Goal: Contribute content

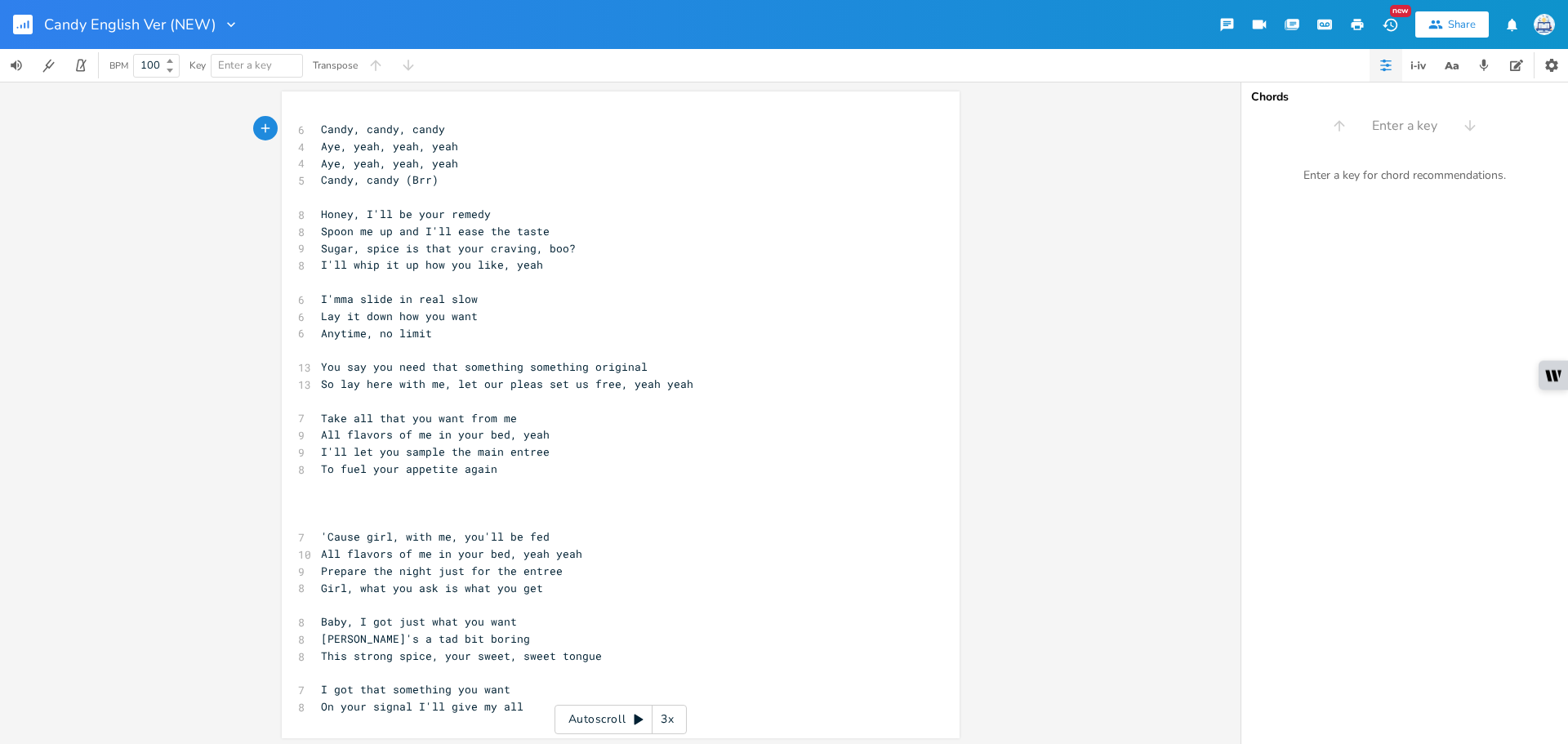
scroll to position [4, 0]
click at [34, 28] on button "button" at bounding box center [29, 24] width 33 height 39
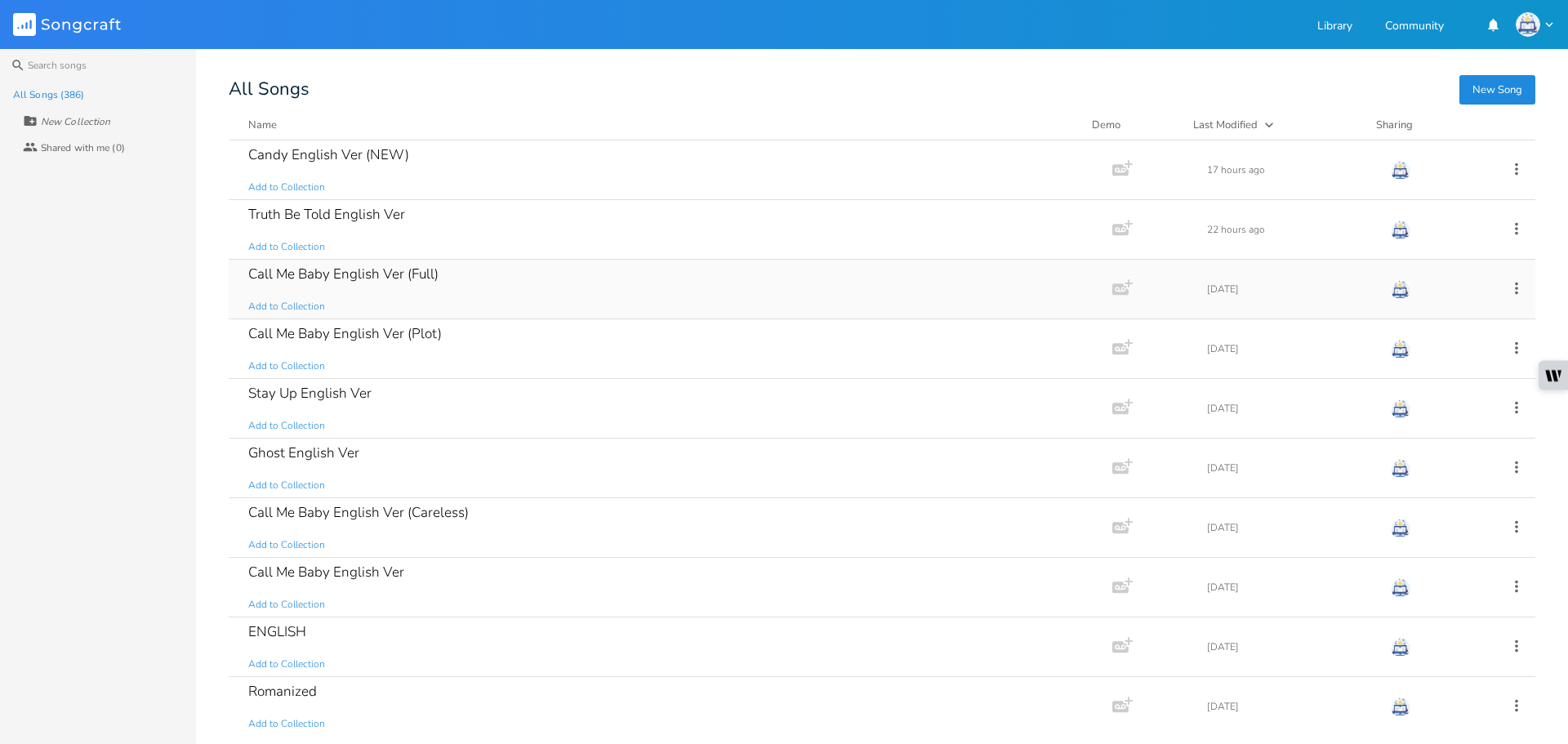
click at [497, 281] on div "Call Me Baby English Ver (Full) Add to Collection" at bounding box center [667, 289] width 838 height 59
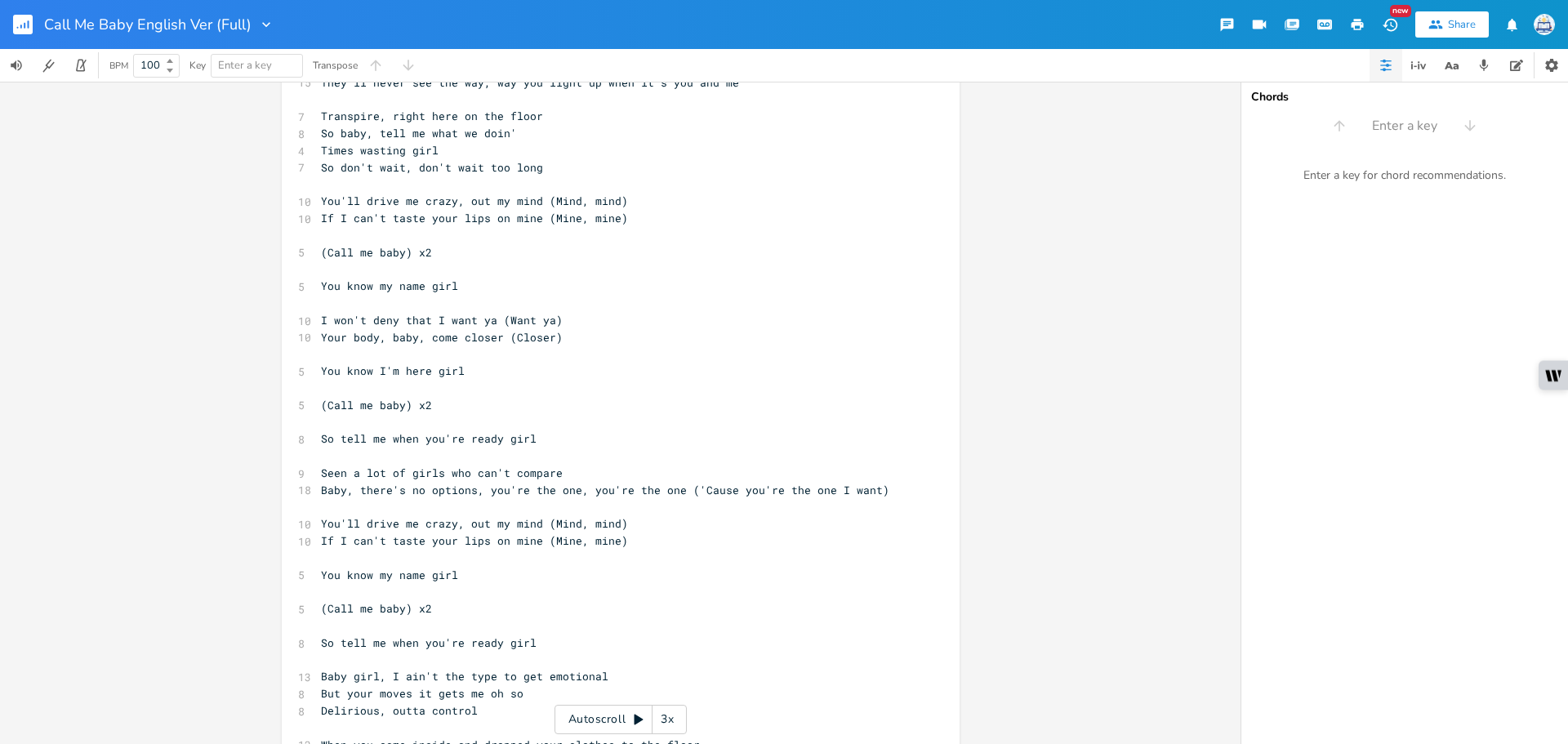
scroll to position [409, 0]
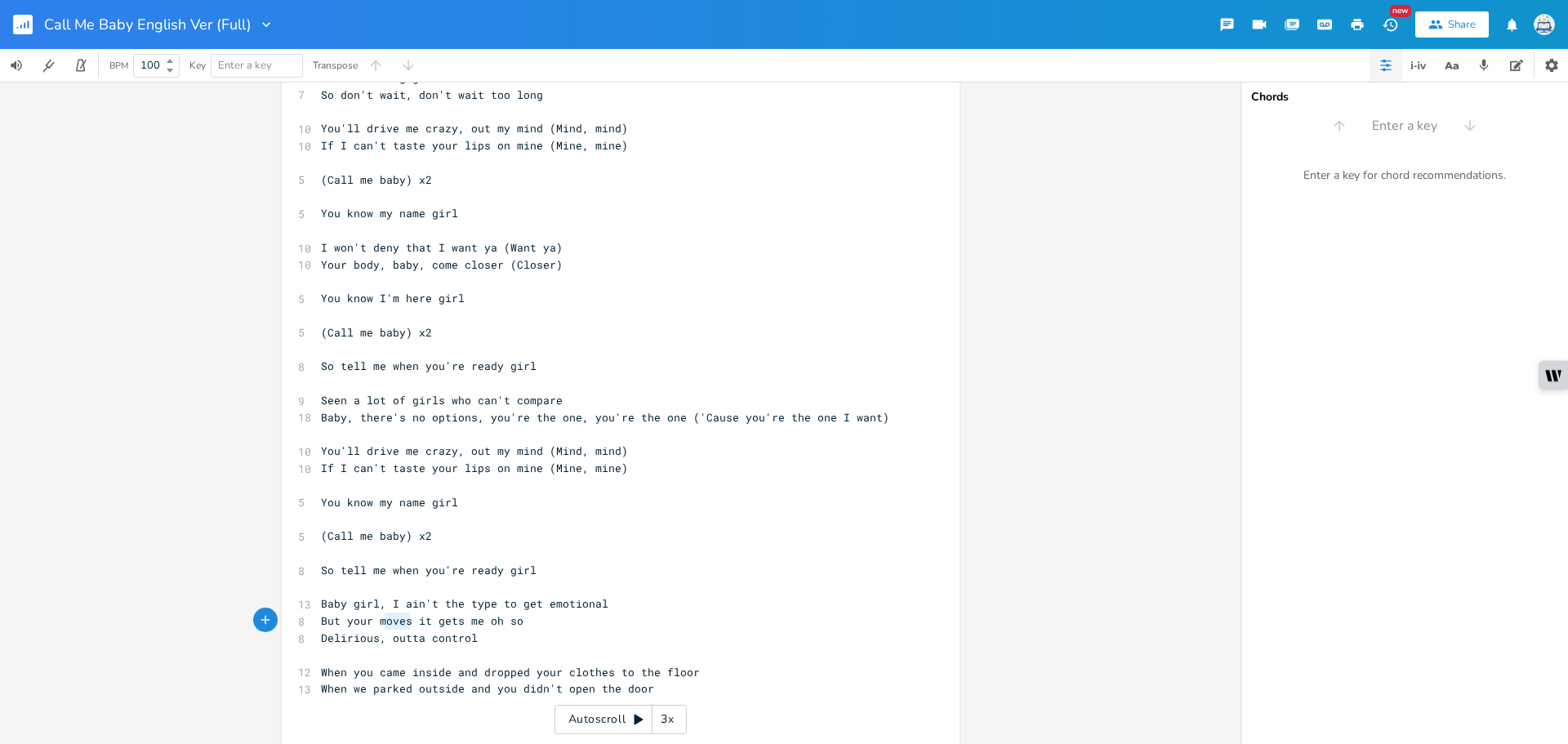
type textarea "moves"
drag, startPoint x: 408, startPoint y: 617, endPoint x: 373, endPoint y: 618, distance: 35.0
click at [373, 618] on span "But your moves it gets me oh so" at bounding box center [422, 620] width 202 height 15
drag, startPoint x: 428, startPoint y: 624, endPoint x: 373, endPoint y: 615, distance: 55.7
click at [373, 615] on span "But your moves it gets me oh so" at bounding box center [422, 620] width 202 height 15
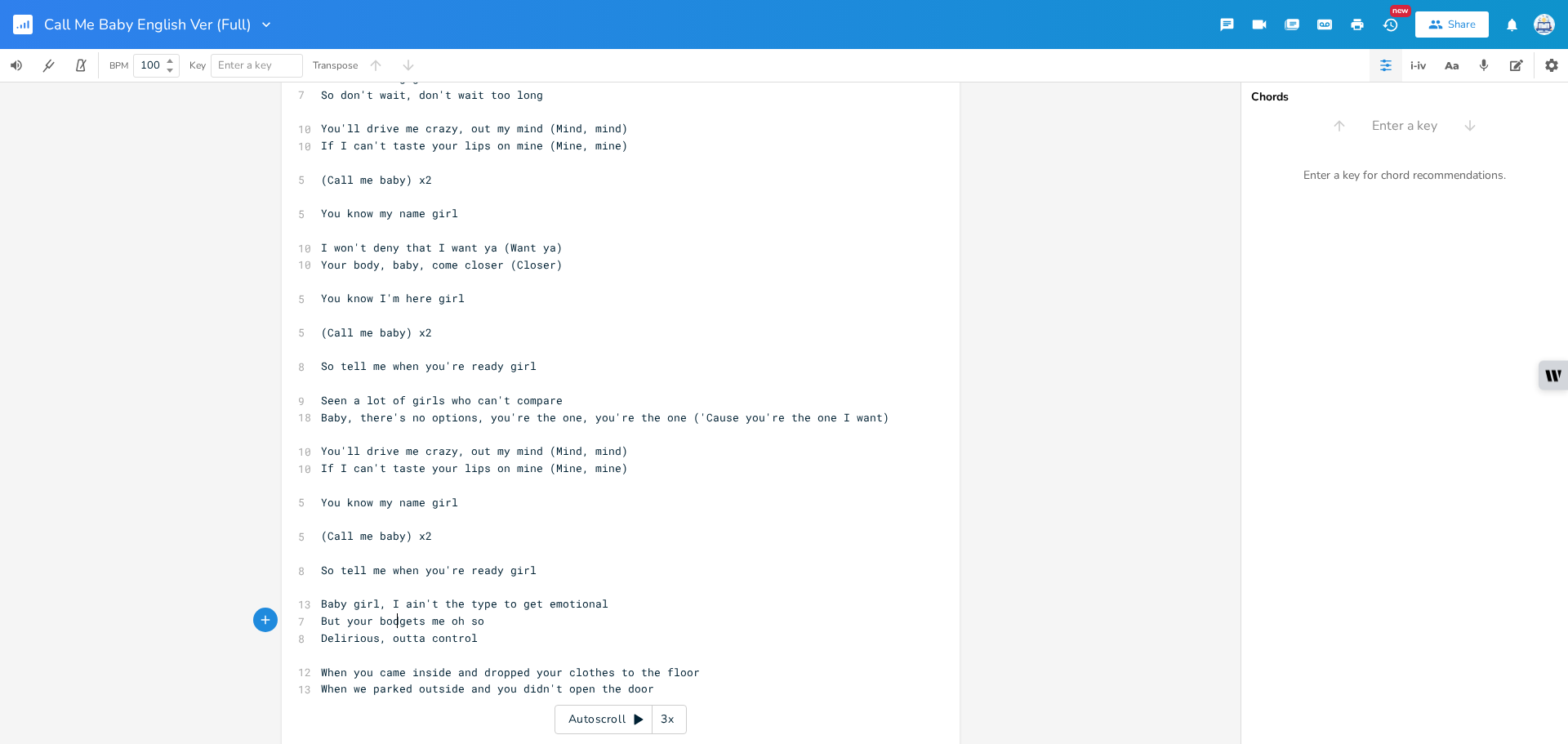
scroll to position [0, 23]
type textarea "body"
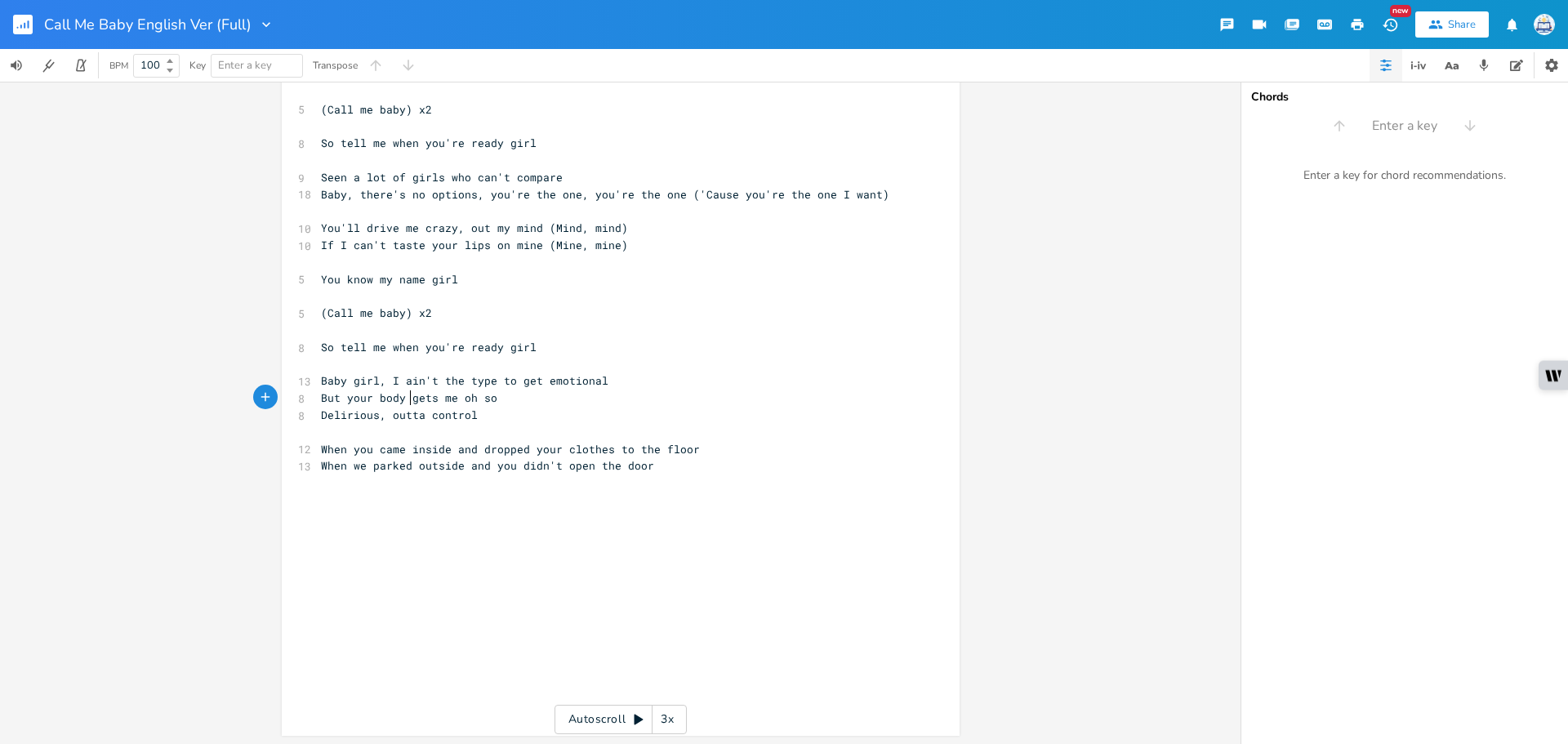
scroll to position [633, 0]
click at [508, 557] on pre "​" at bounding box center [612, 549] width 589 height 17
